Goal: Information Seeking & Learning: Learn about a topic

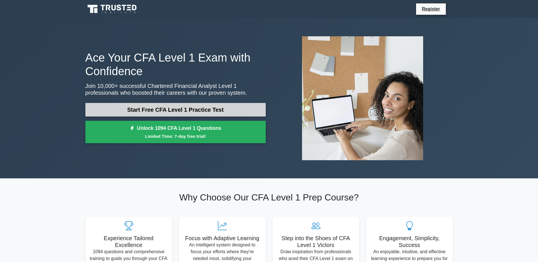
click at [206, 103] on link "Start Free CFA Level 1 Practice Test" at bounding box center [175, 110] width 181 height 14
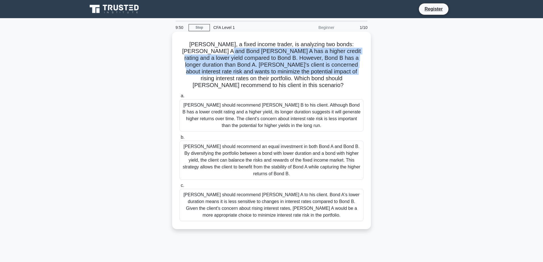
drag, startPoint x: 210, startPoint y: 51, endPoint x: 315, endPoint y: 67, distance: 106.6
click at [315, 67] on h5 "Tom, a fixed income trader, is analyzing two bonds: Bond A and Bond B. Bond A h…" at bounding box center [271, 65] width 185 height 48
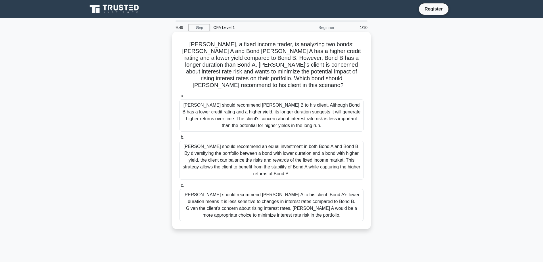
click at [312, 105] on div "Tom should recommend Bond B to his client. Although Bond B has a lower credit r…" at bounding box center [271, 115] width 184 height 32
click at [179, 98] on input "a. Tom should recommend Bond B to his client. Although Bond B has a lower credi…" at bounding box center [179, 96] width 0 height 4
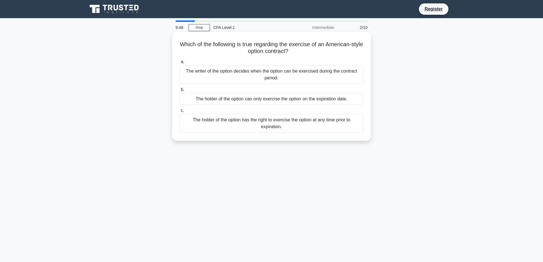
click at [278, 97] on div "The holder of the option can only exercise the option on the expiration date." at bounding box center [271, 99] width 184 height 12
click at [179, 92] on input "b. The holder of the option can only exercise the option on the expiration date." at bounding box center [179, 90] width 0 height 4
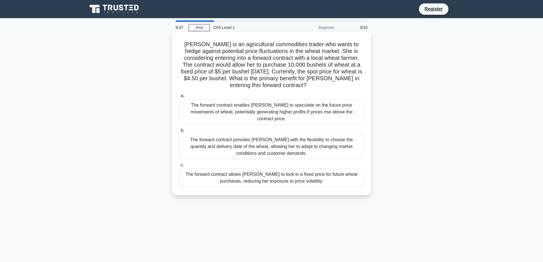
click at [262, 102] on div "The forward contract enables Sarah to speculate on the future price movements o…" at bounding box center [271, 112] width 184 height 26
click at [179, 98] on input "a. The forward contract enables Sarah to speculate on the future price movement…" at bounding box center [179, 96] width 0 height 4
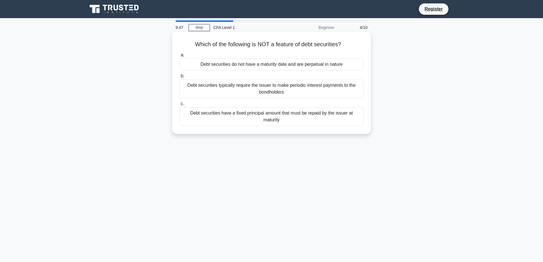
click at [261, 114] on div "Debt securities have a fixed principal amount that must be repaid by the issuer…" at bounding box center [271, 116] width 184 height 19
click at [179, 106] on input "c. Debt securities have a fixed principal amount that must be repaid by the iss…" at bounding box center [179, 104] width 0 height 4
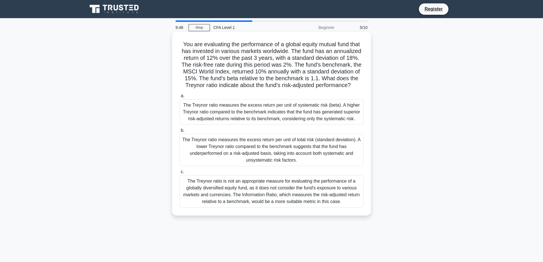
click at [247, 108] on div "The Treynor ratio measures the excess return per unit of systematic risk (beta)…" at bounding box center [271, 112] width 184 height 26
click at [179, 98] on input "a. The Treynor ratio measures the excess return per unit of systematic risk (be…" at bounding box center [179, 96] width 0 height 4
